Goal: Transaction & Acquisition: Purchase product/service

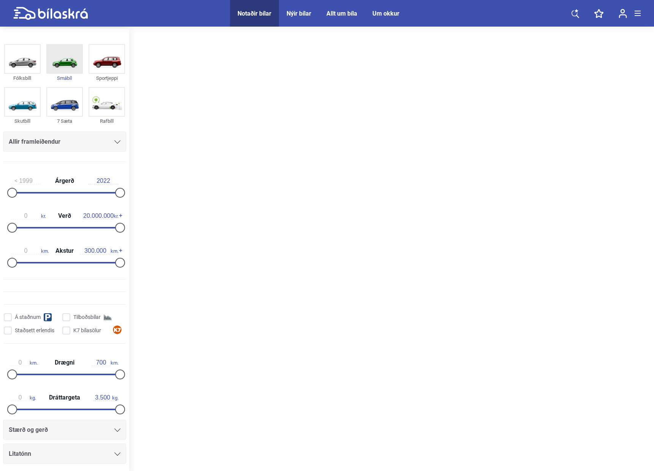
click at [56, 63] on img at bounding box center [64, 59] width 35 height 28
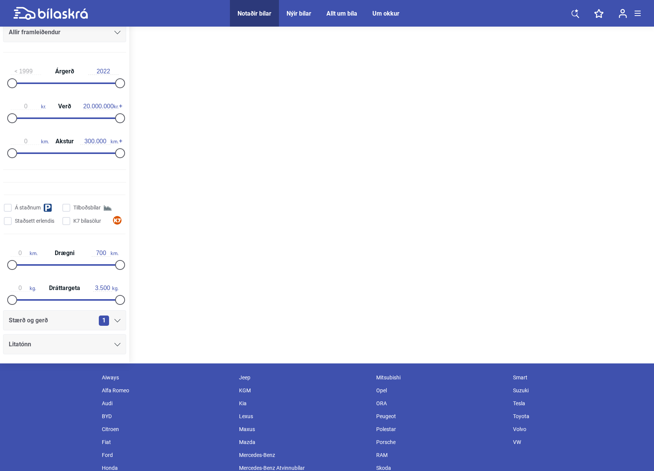
scroll to position [110, 0]
click at [63, 209] on input "Tilboðsbílar" at bounding box center [94, 208] width 63 height 8
checkbox input "true"
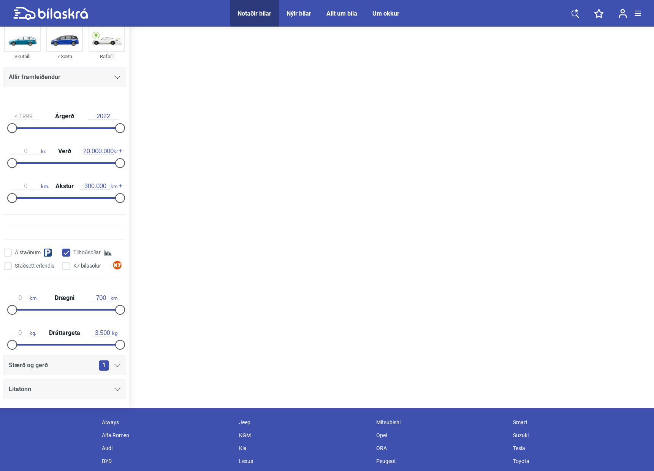
scroll to position [0, 0]
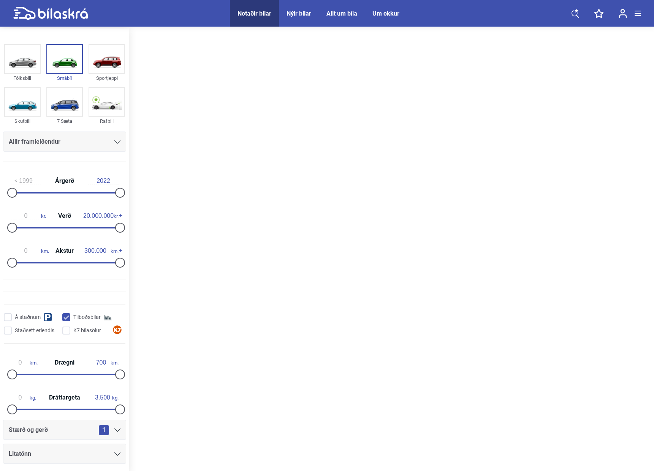
click at [114, 142] on icon at bounding box center [117, 141] width 6 height 3
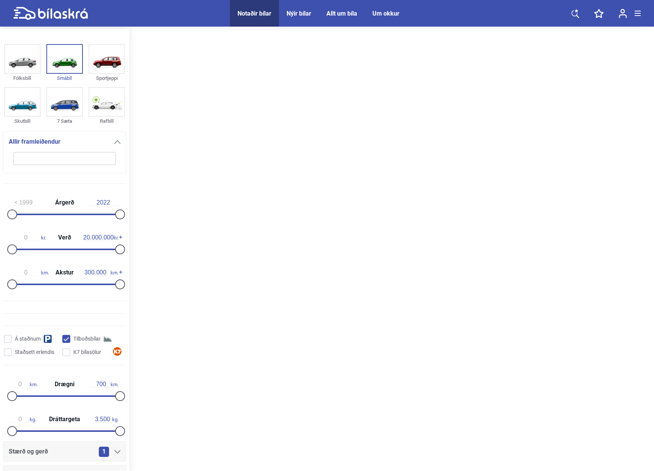
click at [67, 160] on input "search" at bounding box center [64, 158] width 103 height 13
type input "Toyota"
click at [107, 176] on div "Allir framleiðendur Toyota" at bounding box center [64, 155] width 123 height 46
click at [67, 10] on icon at bounding box center [50, 13] width 75 height 13
checkbox input "false"
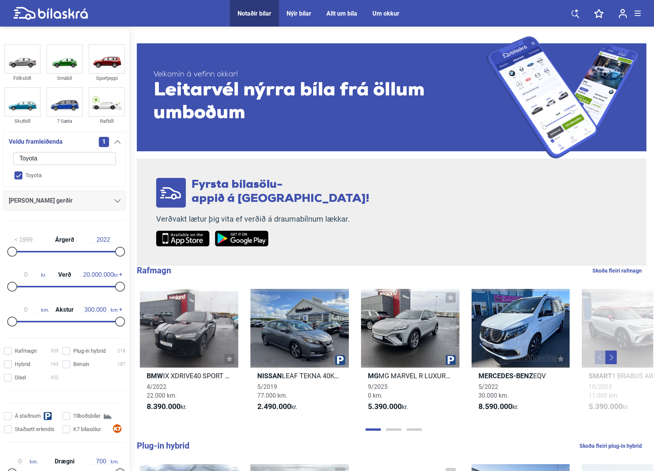
checkbox input "false"
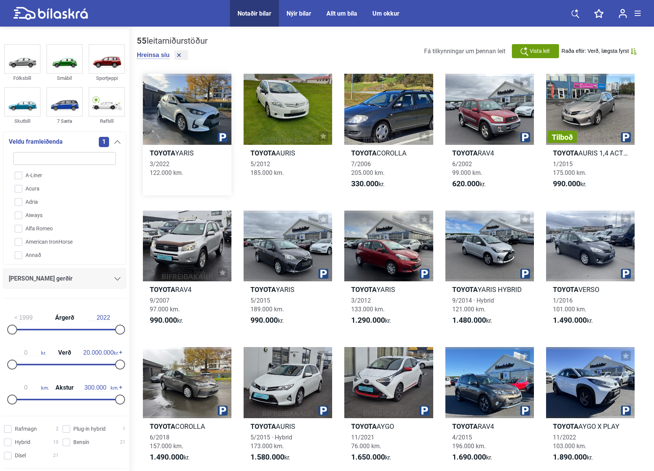
scroll to position [1, 0]
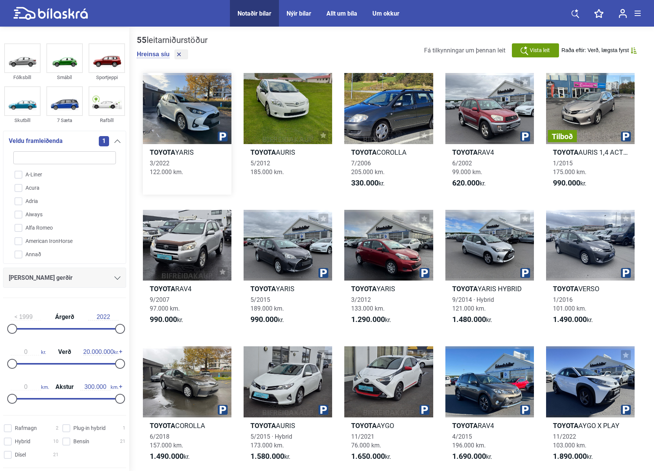
click at [176, 118] on div at bounding box center [187, 108] width 89 height 71
